Goal: Check status

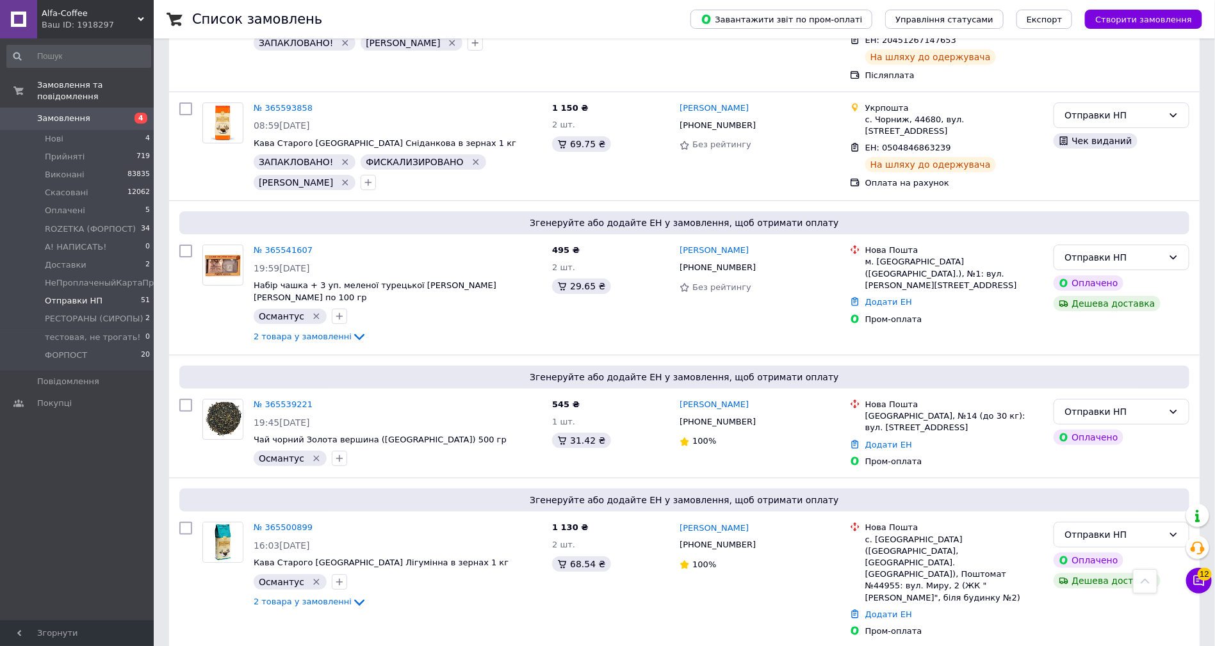
scroll to position [4789, 0]
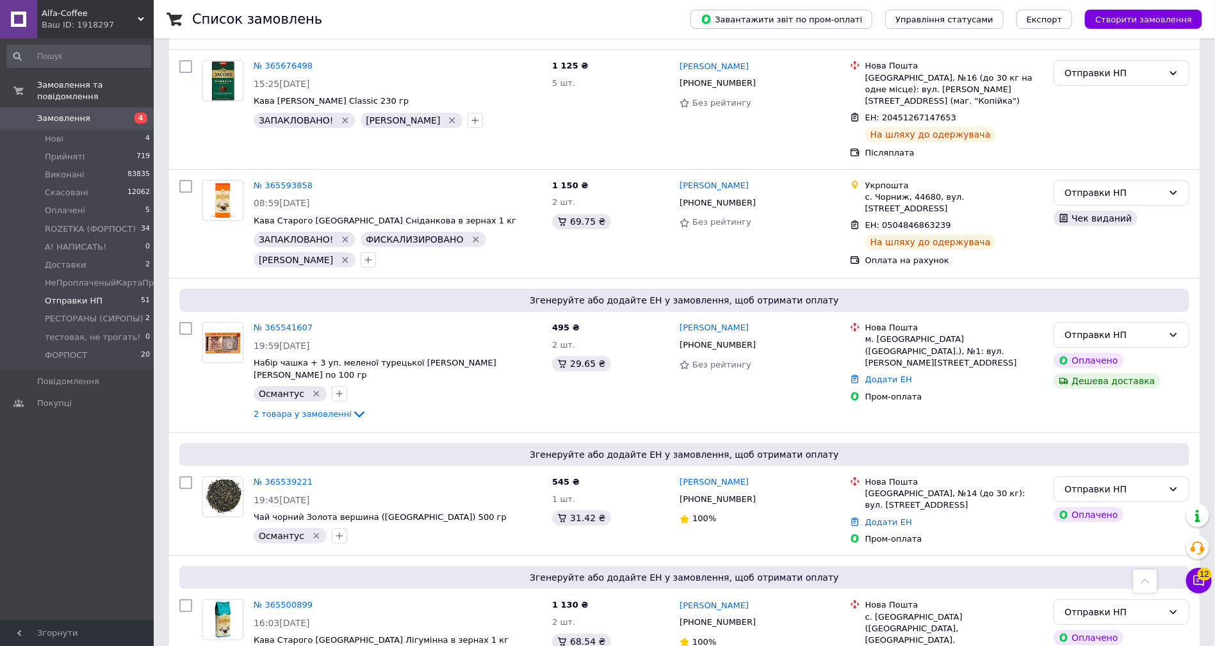
scroll to position [4693, 0]
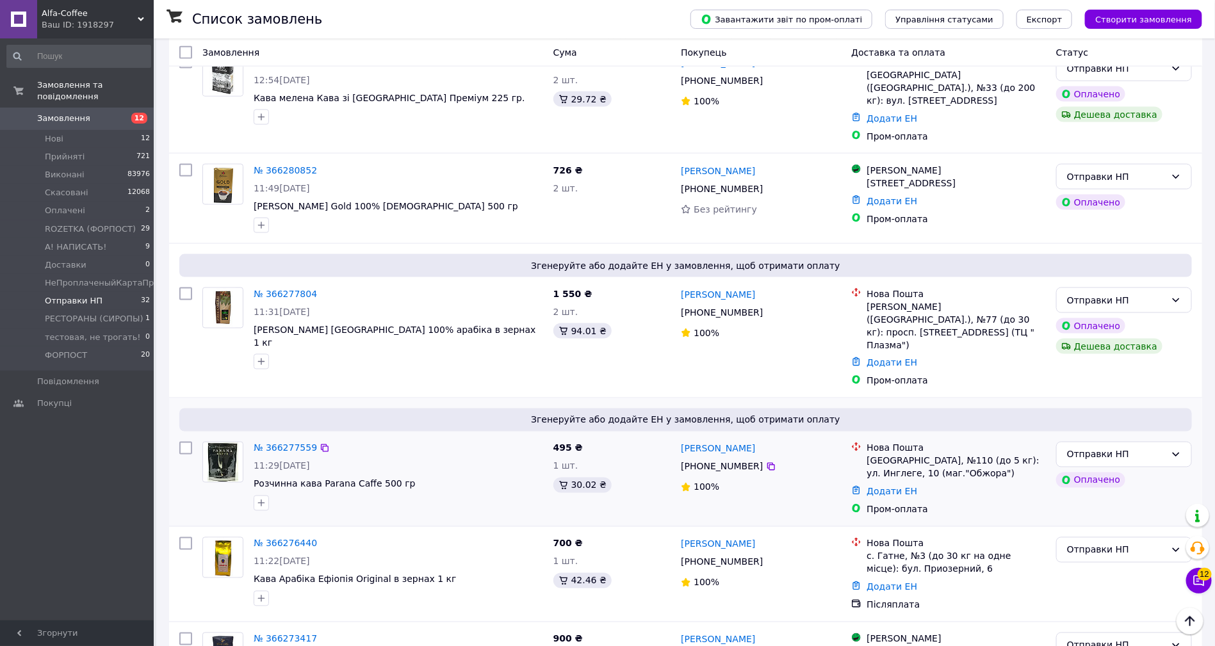
scroll to position [865, 0]
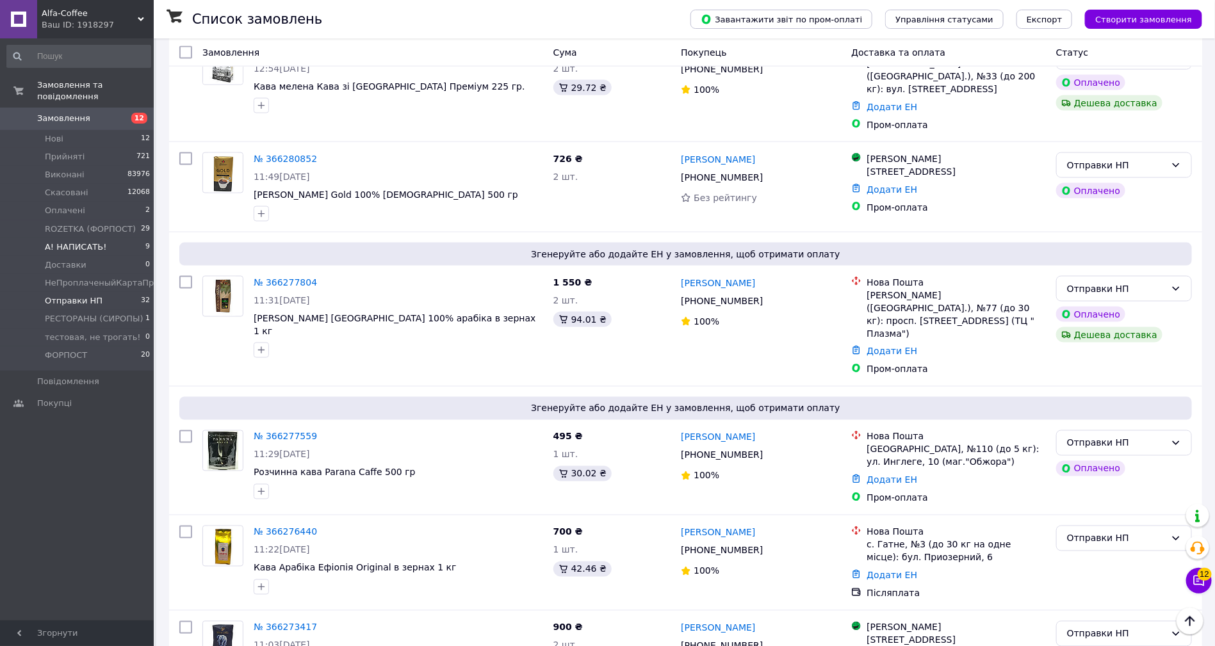
click at [89, 241] on span "А! НАПИСАТЬ!" at bounding box center [75, 247] width 61 height 12
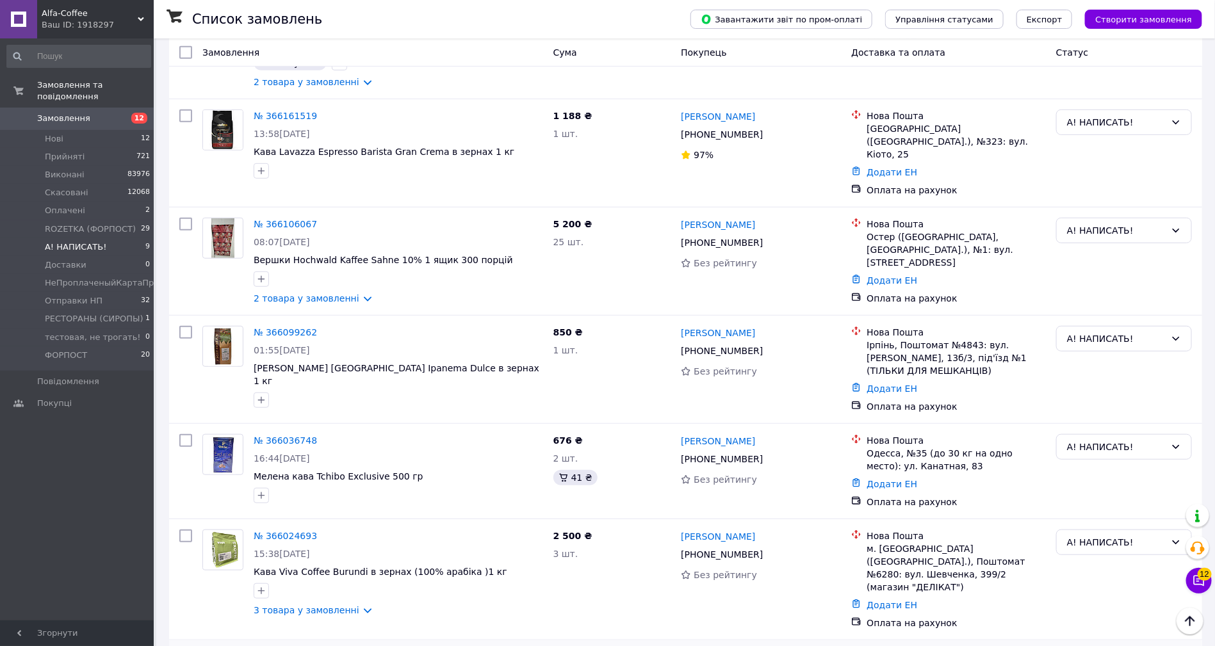
scroll to position [197, 0]
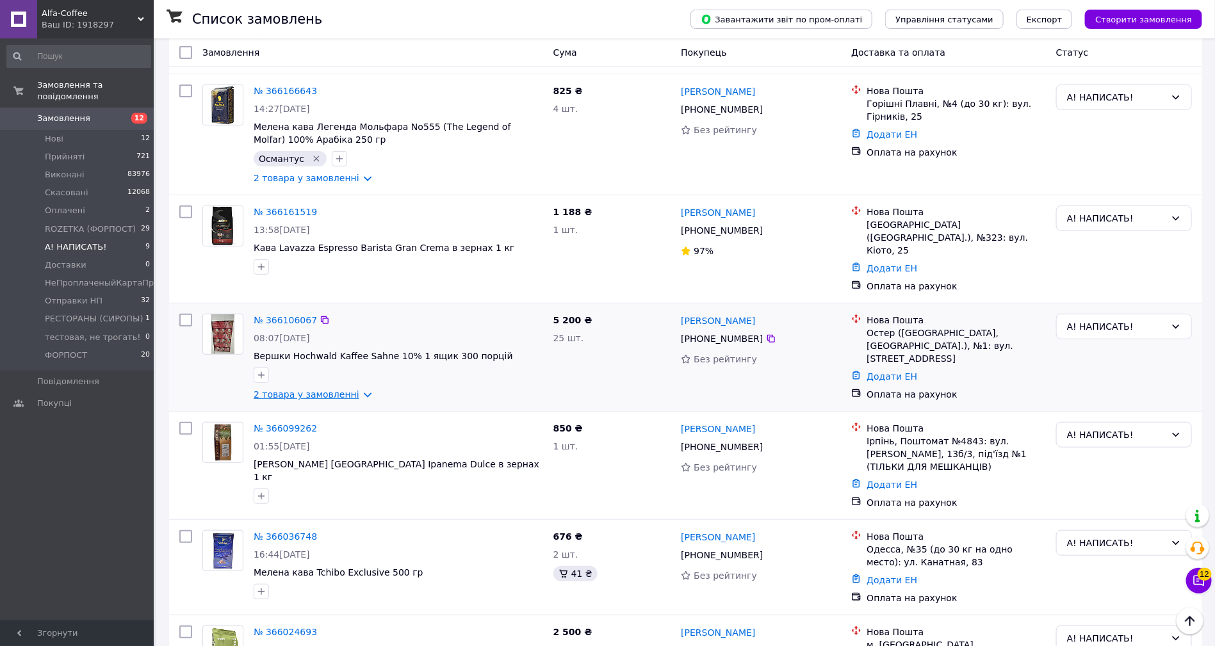
click at [292, 389] on link "2 товара у замовленні" at bounding box center [307, 394] width 106 height 10
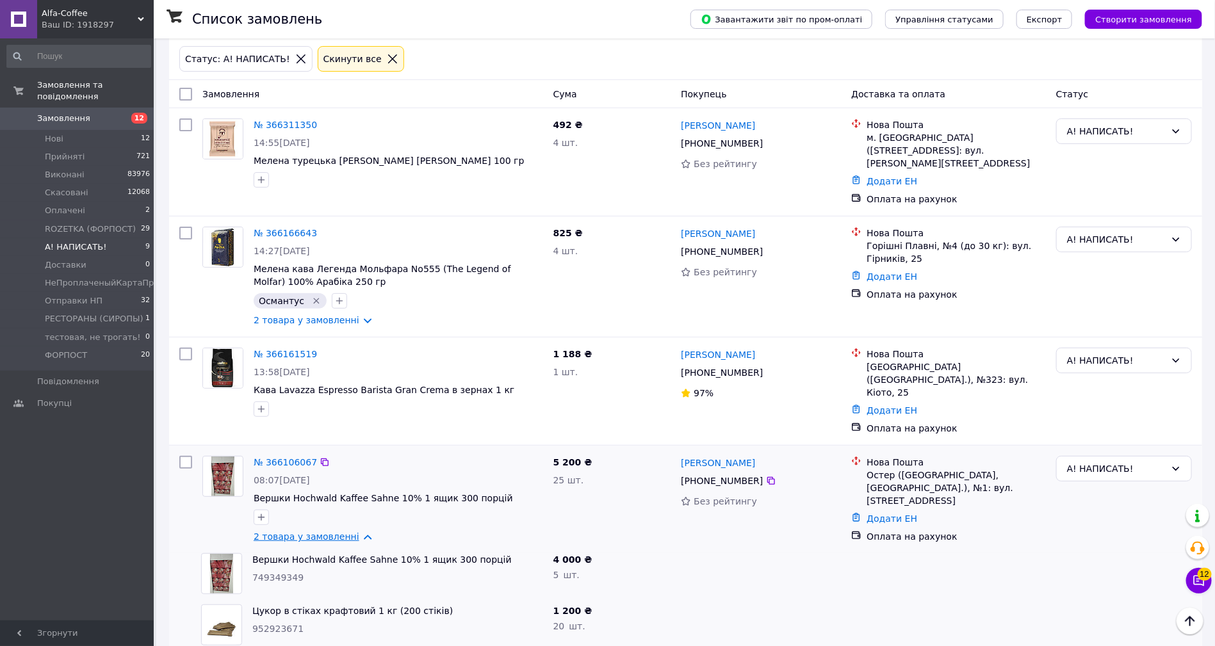
scroll to position [0, 0]
